Goal: Task Accomplishment & Management: Use online tool/utility

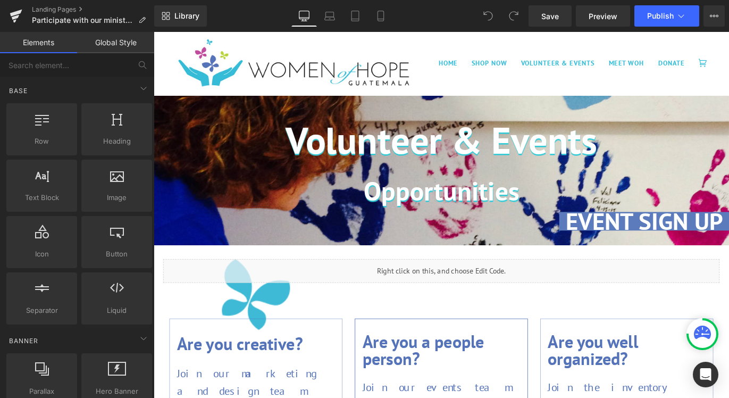
scroll to position [16, 0]
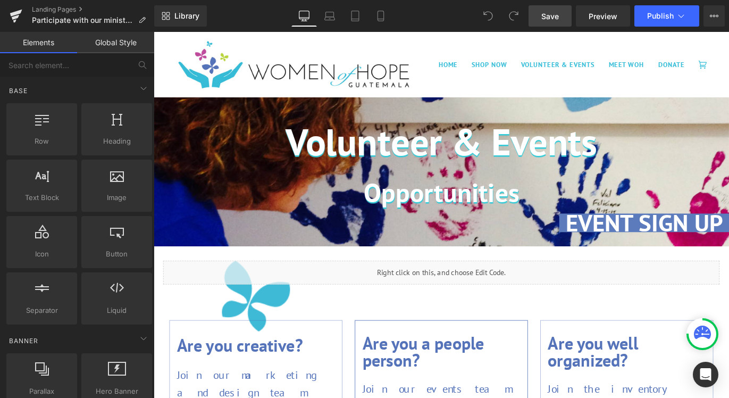
click at [556, 16] on span "Save" at bounding box center [550, 16] width 18 height 11
click at [74, 9] on link "Landing Pages" at bounding box center [93, 9] width 122 height 9
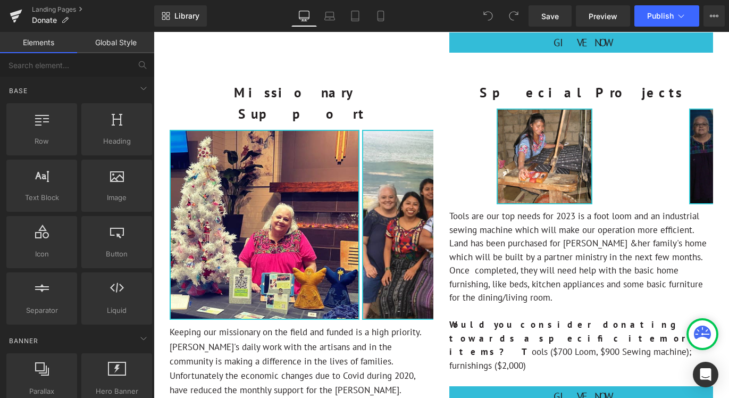
scroll to position [881, 0]
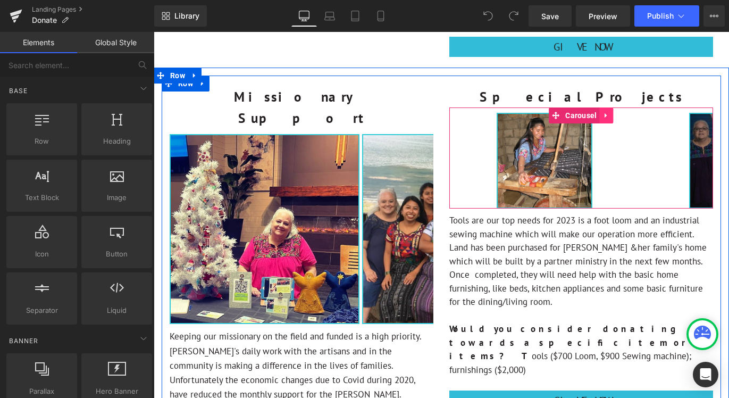
click at [607, 112] on icon at bounding box center [606, 116] width 7 height 8
click at [689, 113] on img at bounding box center [737, 161] width 96 height 96
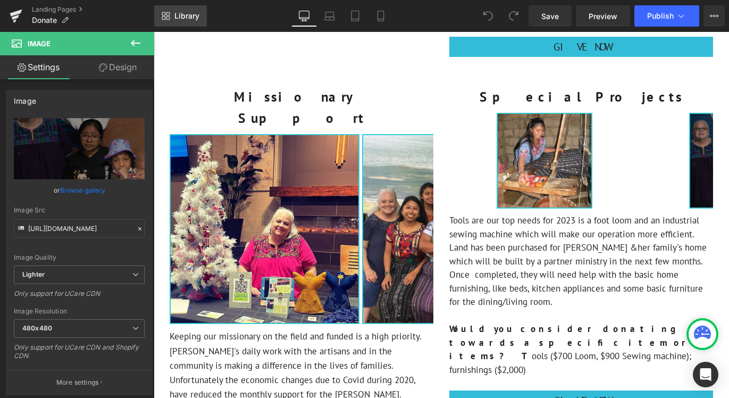
click at [186, 15] on span "Library" at bounding box center [186, 16] width 25 height 10
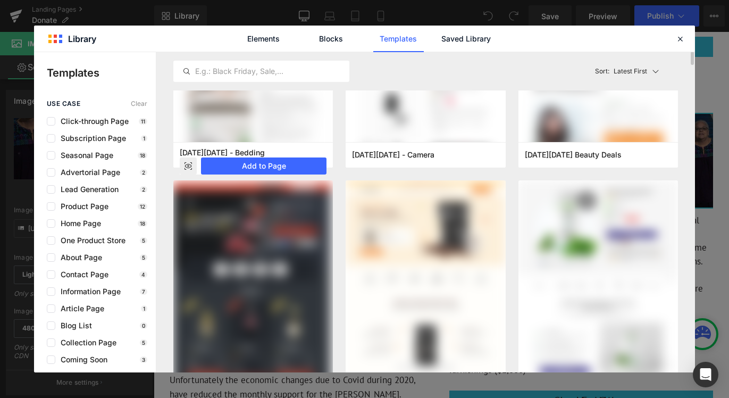
scroll to position [132, 0]
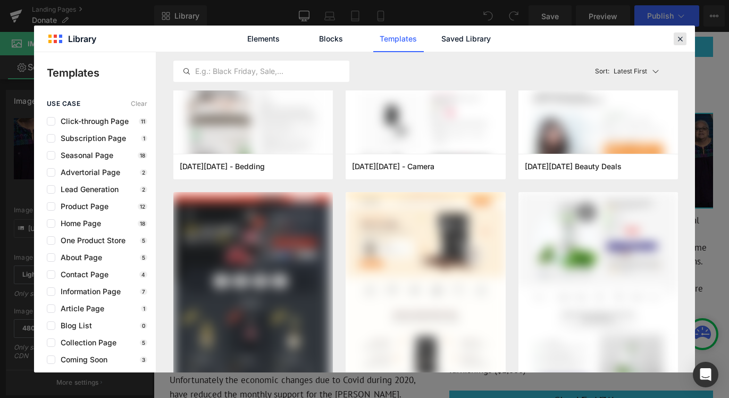
drag, startPoint x: 678, startPoint y: 39, endPoint x: 522, endPoint y: 7, distance: 159.6
click at [678, 39] on icon at bounding box center [680, 39] width 10 height 10
